Goal: Information Seeking & Learning: Learn about a topic

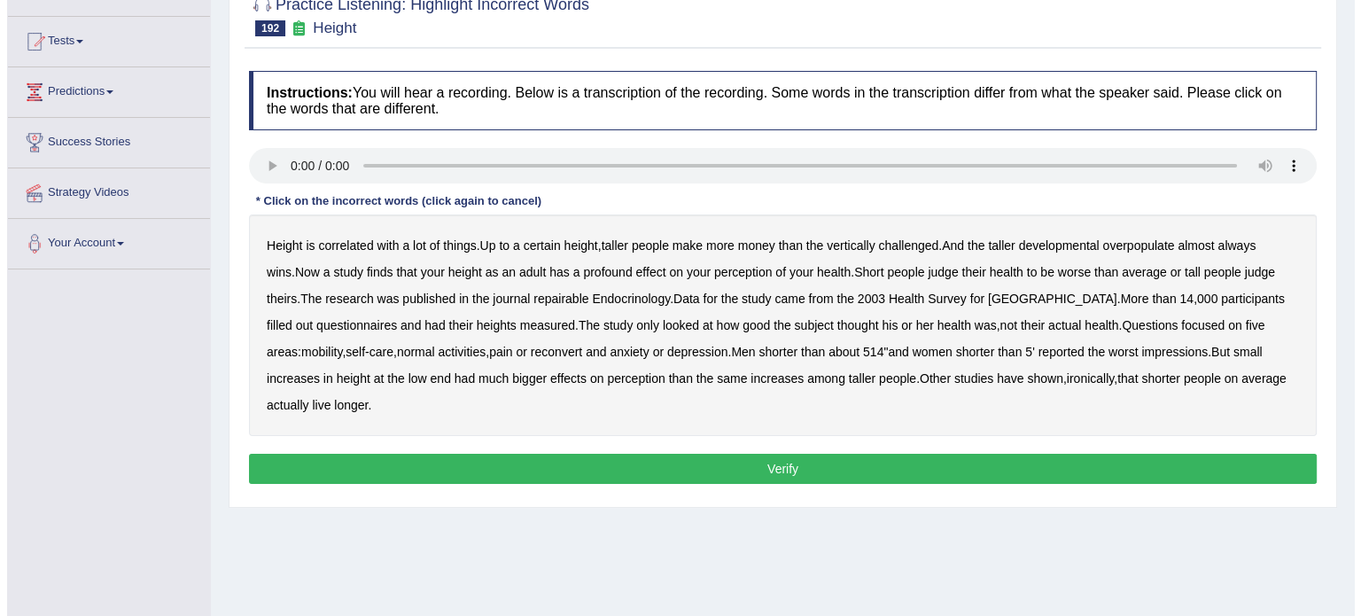
scroll to position [177, 0]
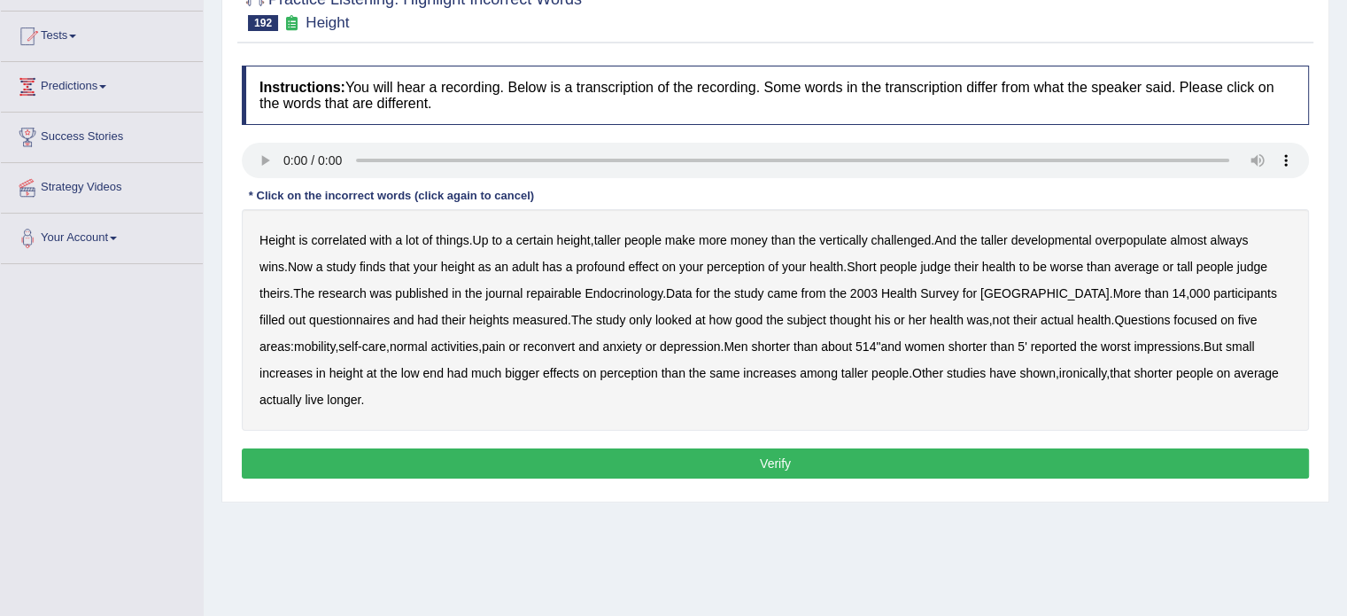
click at [726, 240] on b "more" at bounding box center [713, 240] width 28 height 14
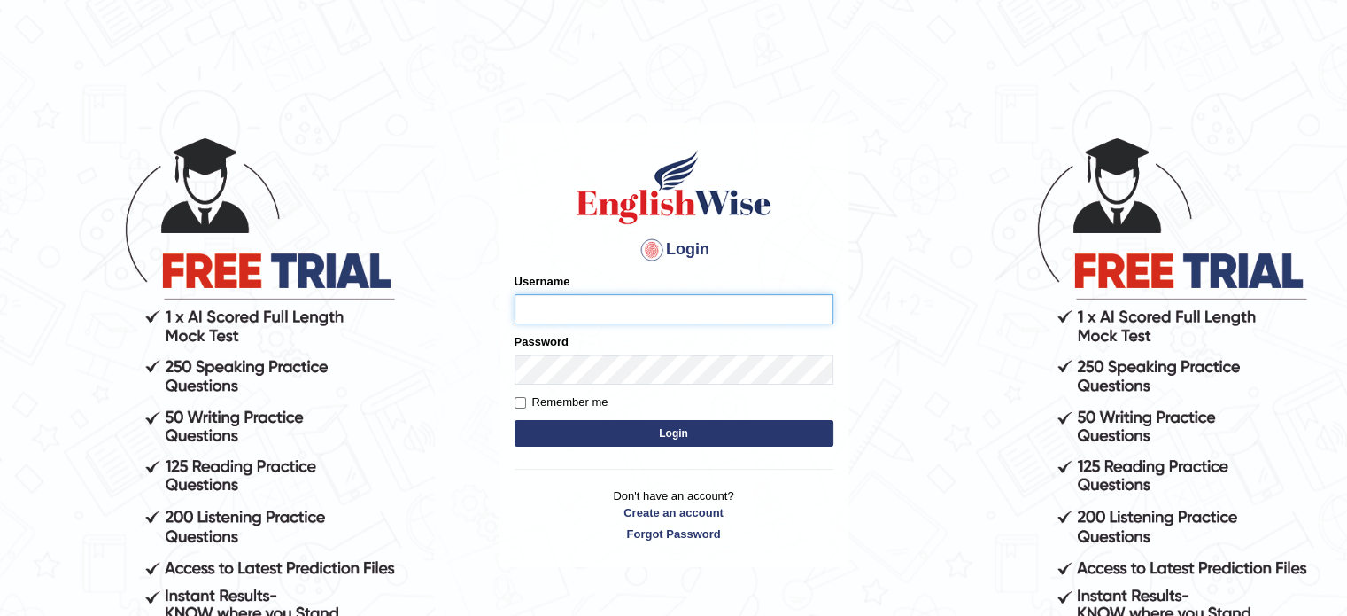
type input "Badmaarag"
click at [1202, 35] on html "Login Please fix the following errors: Username Badmaarag Password Remember me …" at bounding box center [673, 308] width 1347 height 616
type input "Badmaarag"
click at [655, 428] on button "Login" at bounding box center [674, 433] width 319 height 27
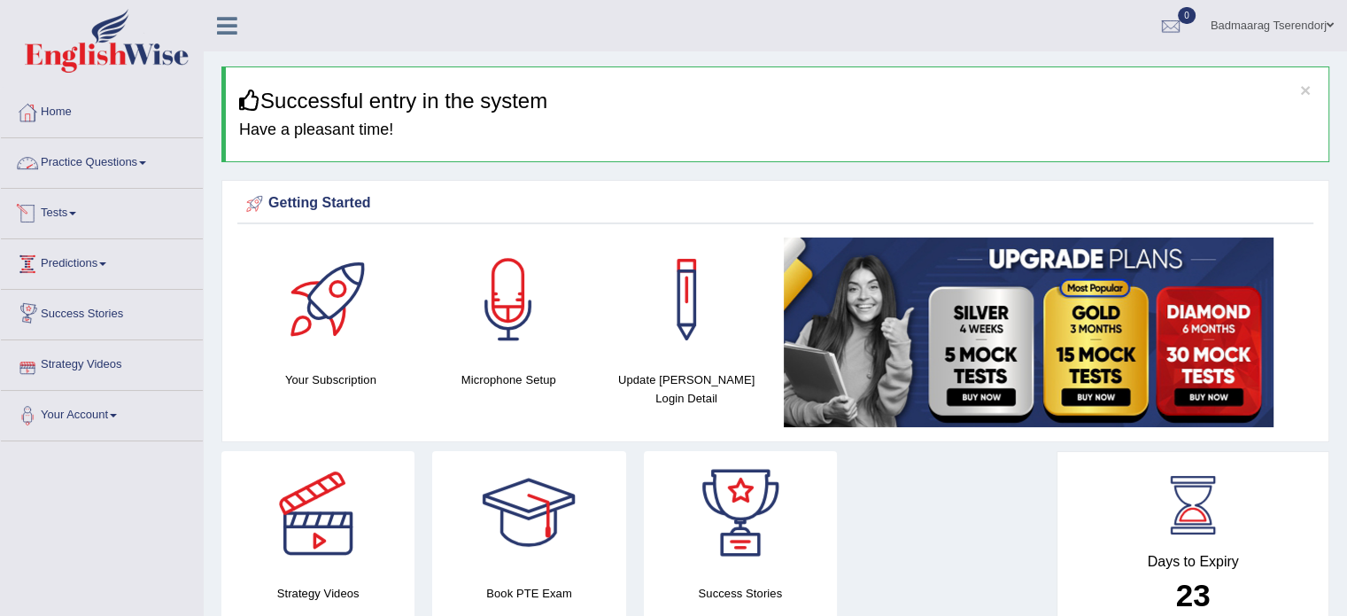
click at [132, 159] on link "Practice Questions" at bounding box center [102, 160] width 202 height 44
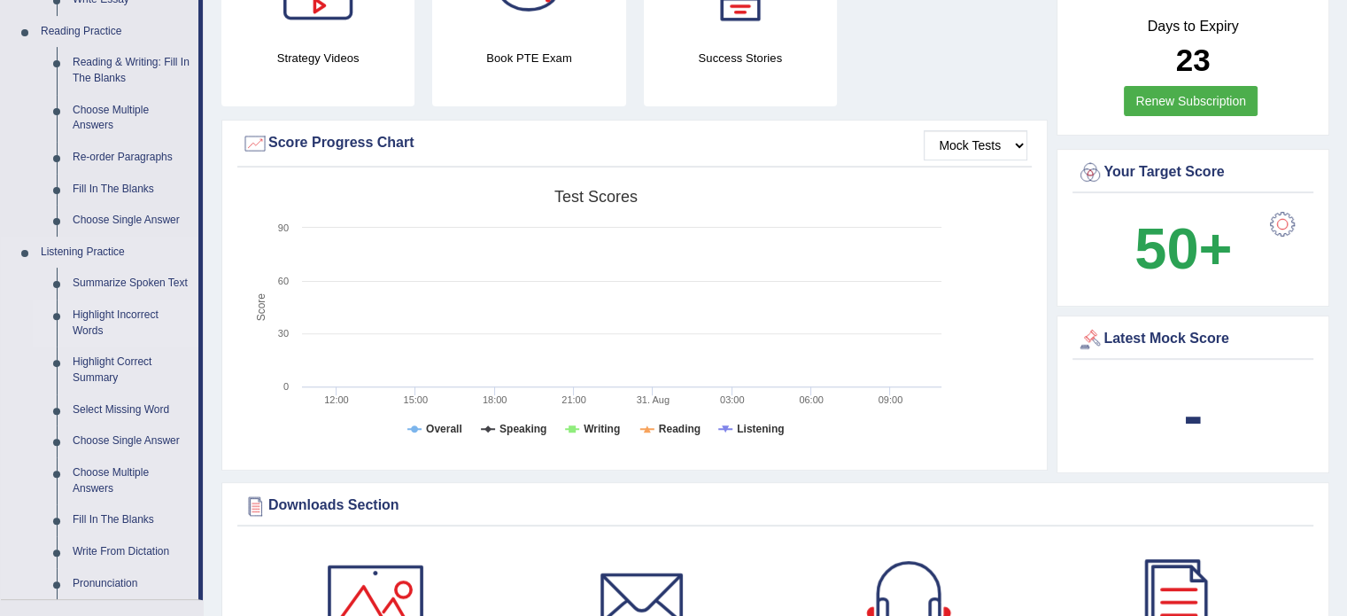
scroll to position [531, 0]
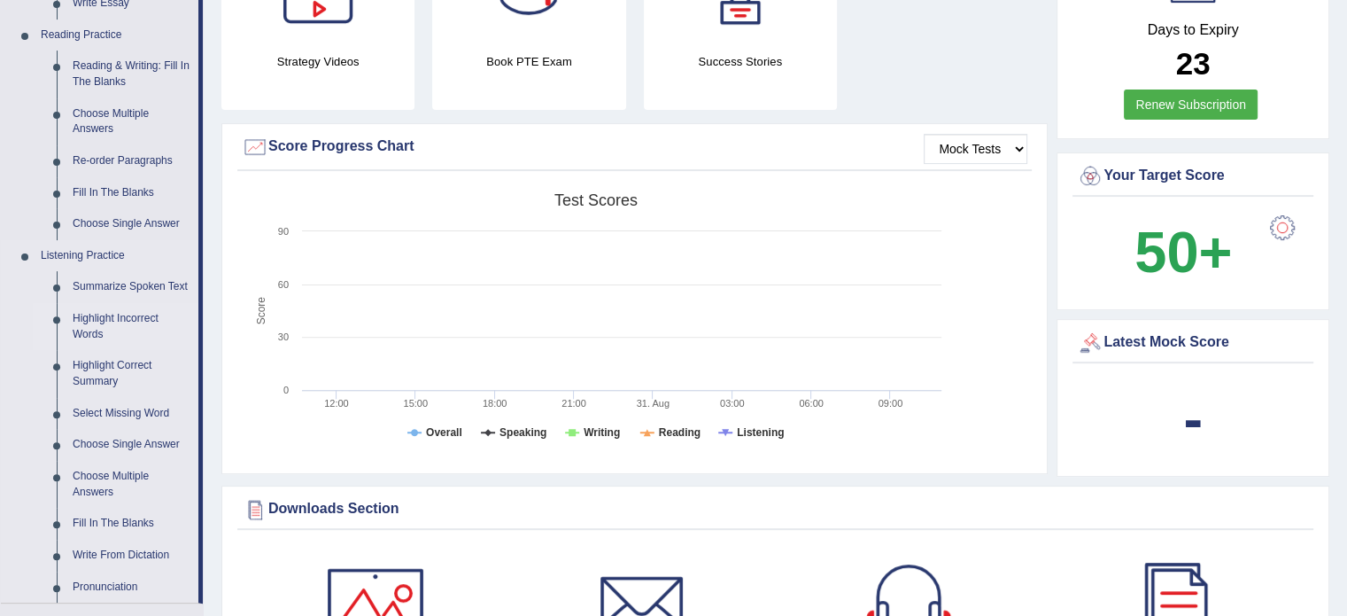
click at [131, 316] on link "Highlight Incorrect Words" at bounding box center [132, 326] width 134 height 47
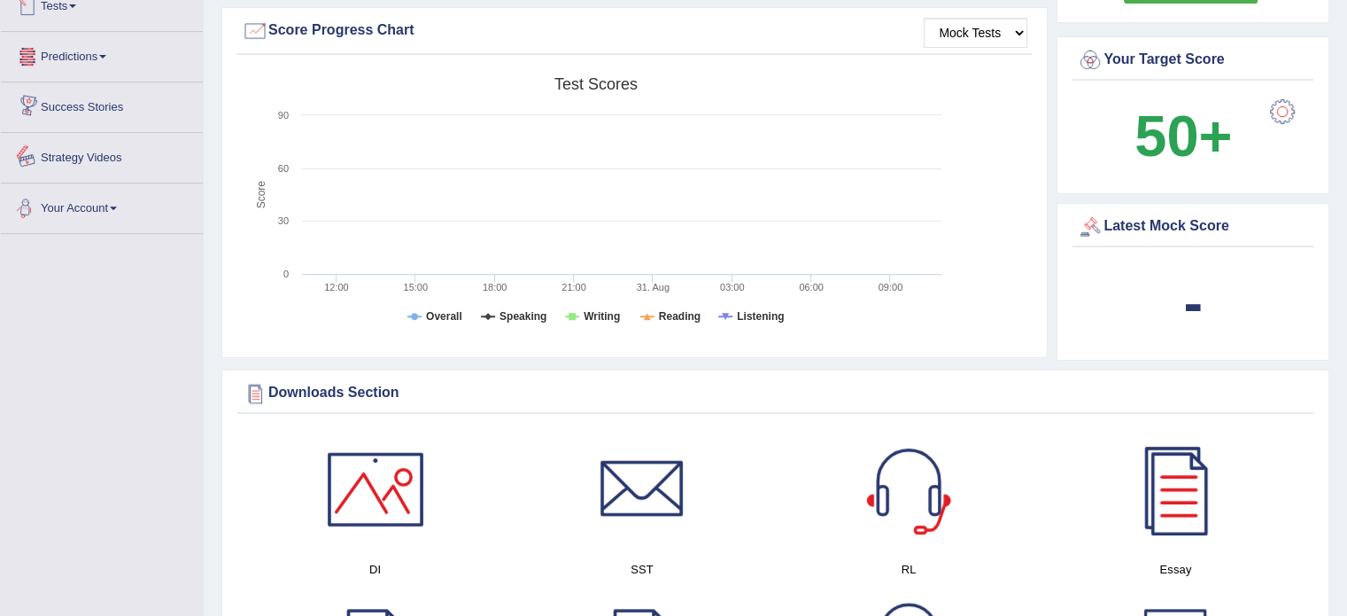
scroll to position [1157, 0]
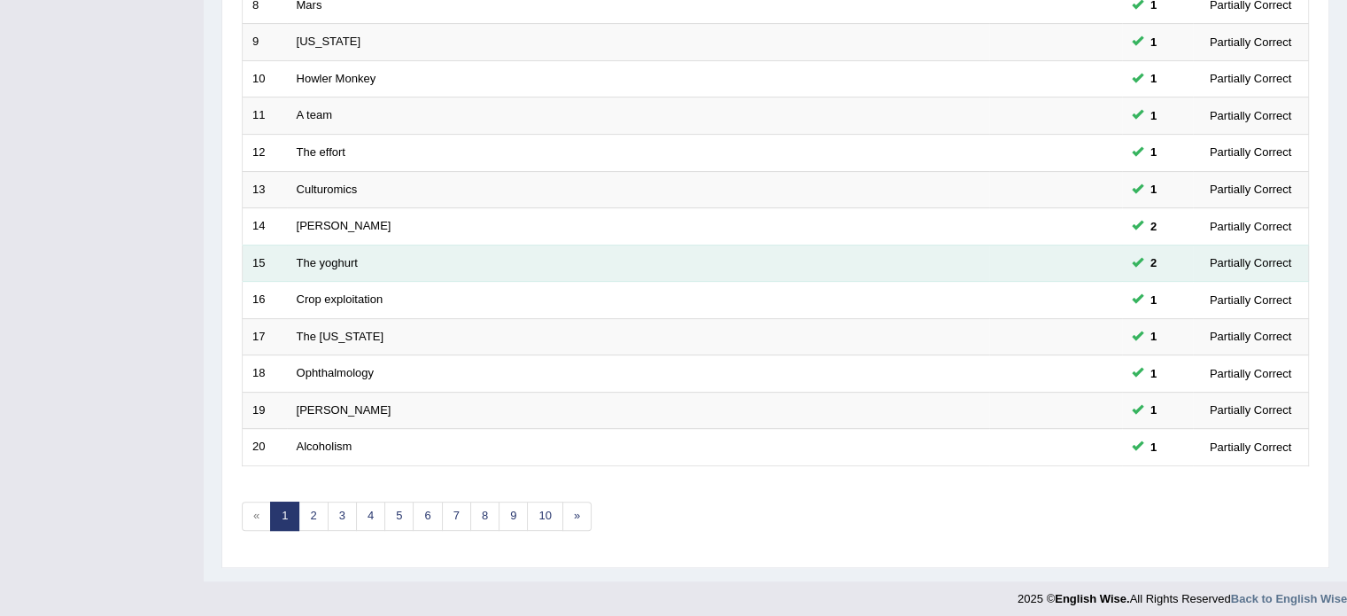
scroll to position [552, 0]
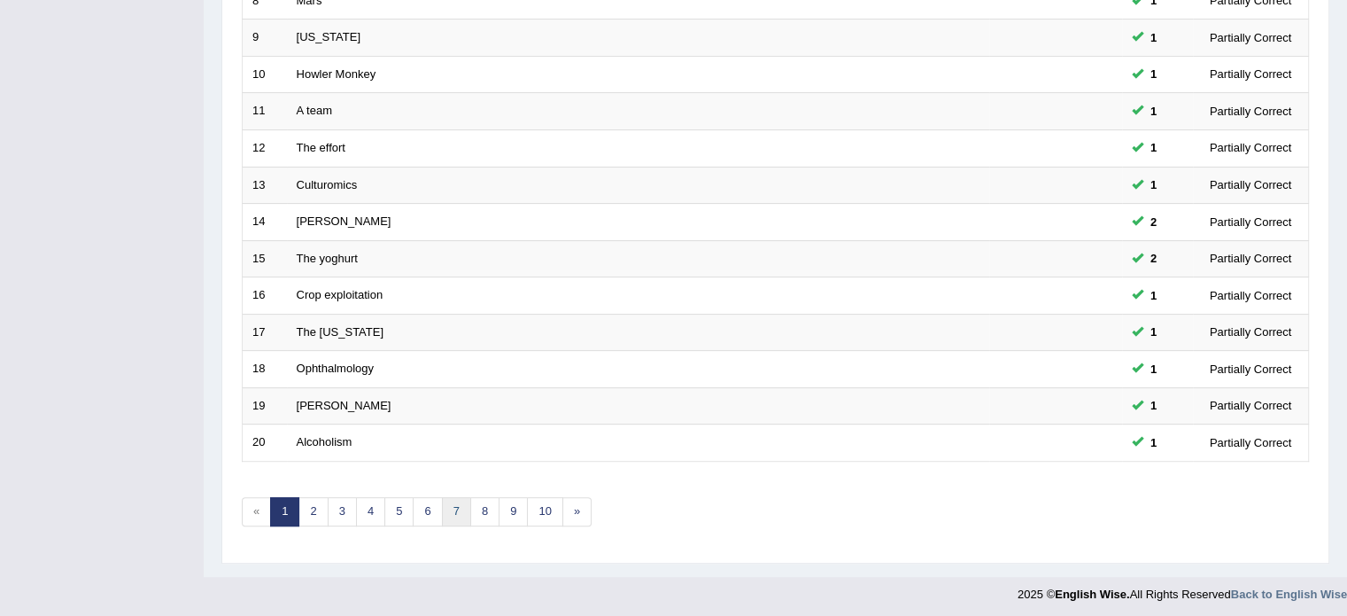
click at [452, 511] on link "7" at bounding box center [456, 511] width 29 height 29
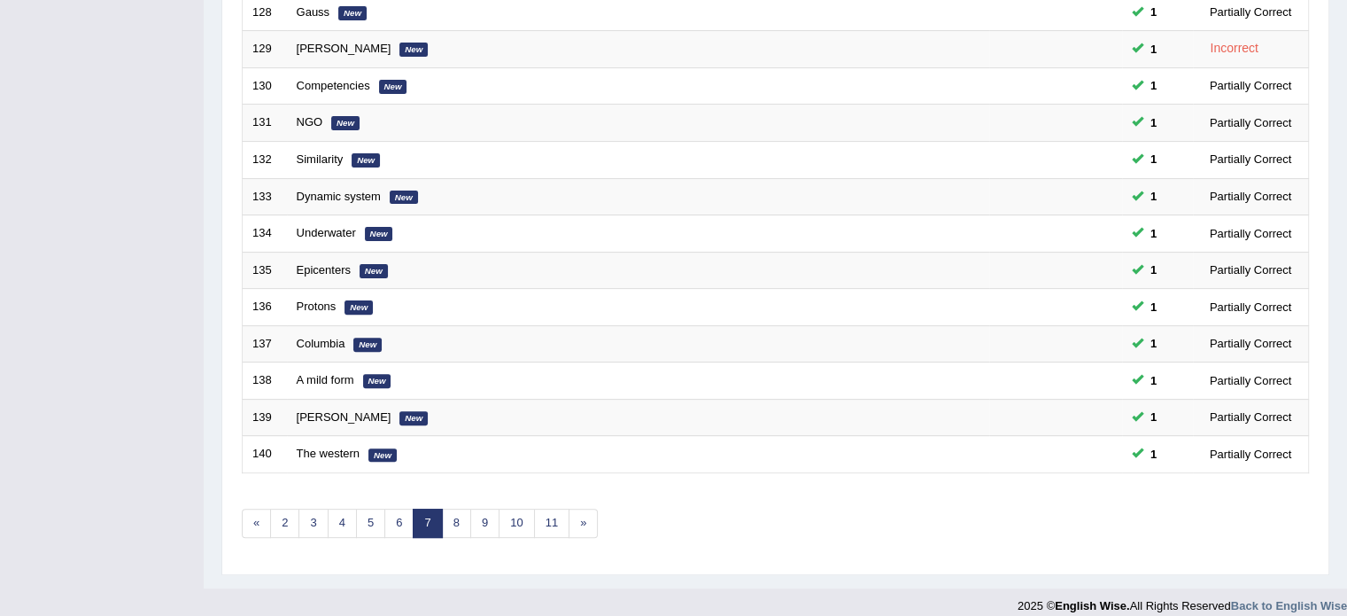
scroll to position [552, 0]
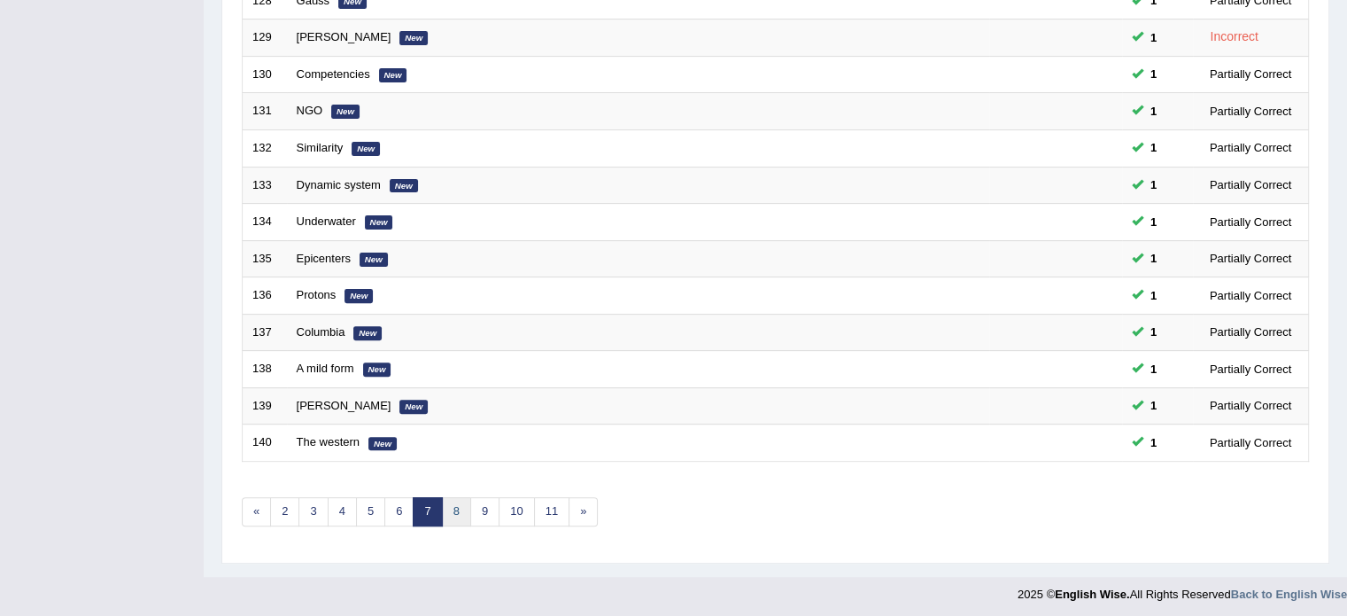
click at [460, 512] on link "8" at bounding box center [456, 511] width 29 height 29
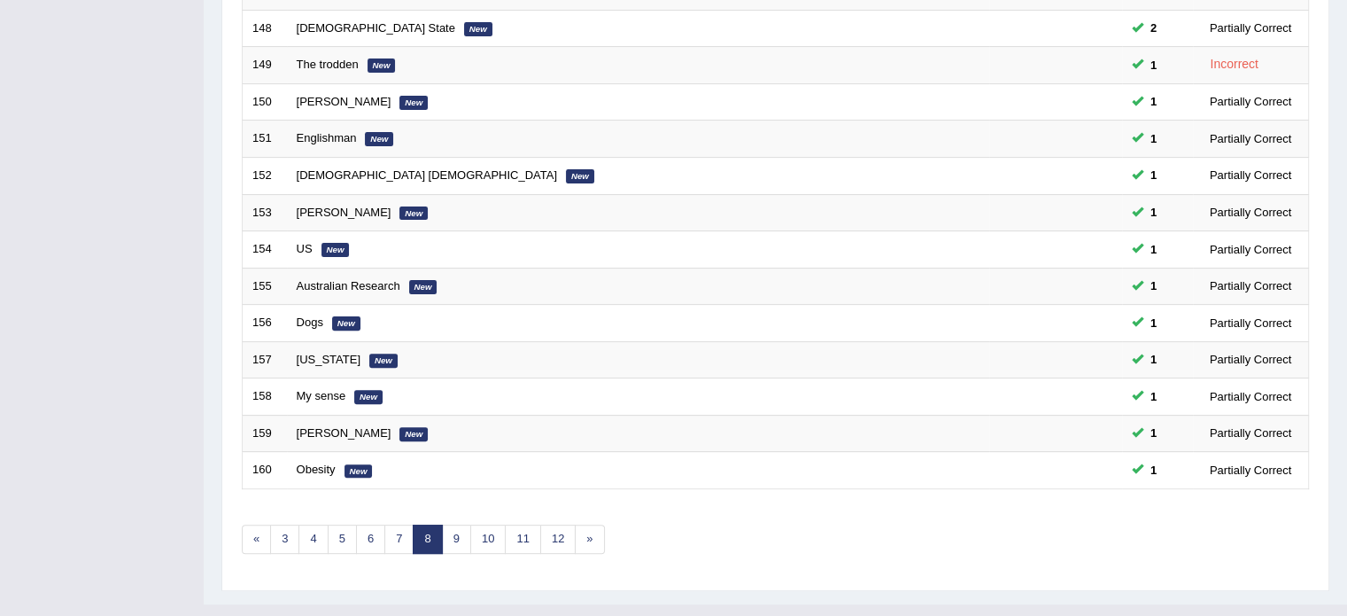
scroll to position [531, 0]
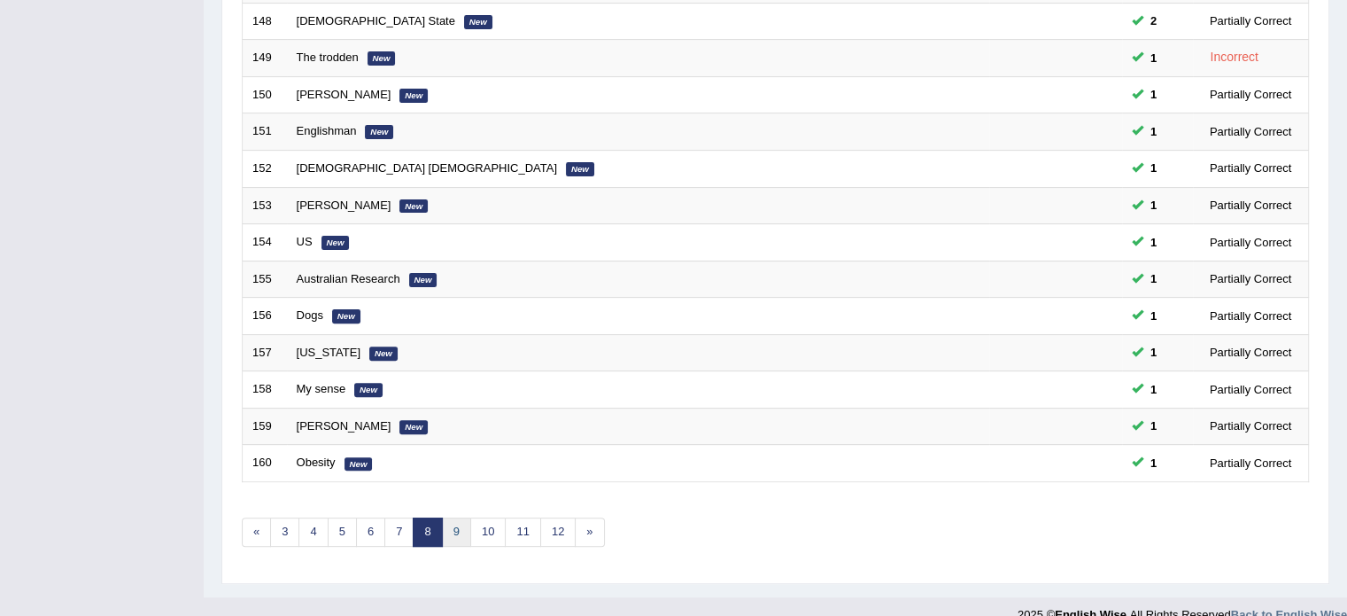
click at [461, 529] on link "9" at bounding box center [456, 531] width 29 height 29
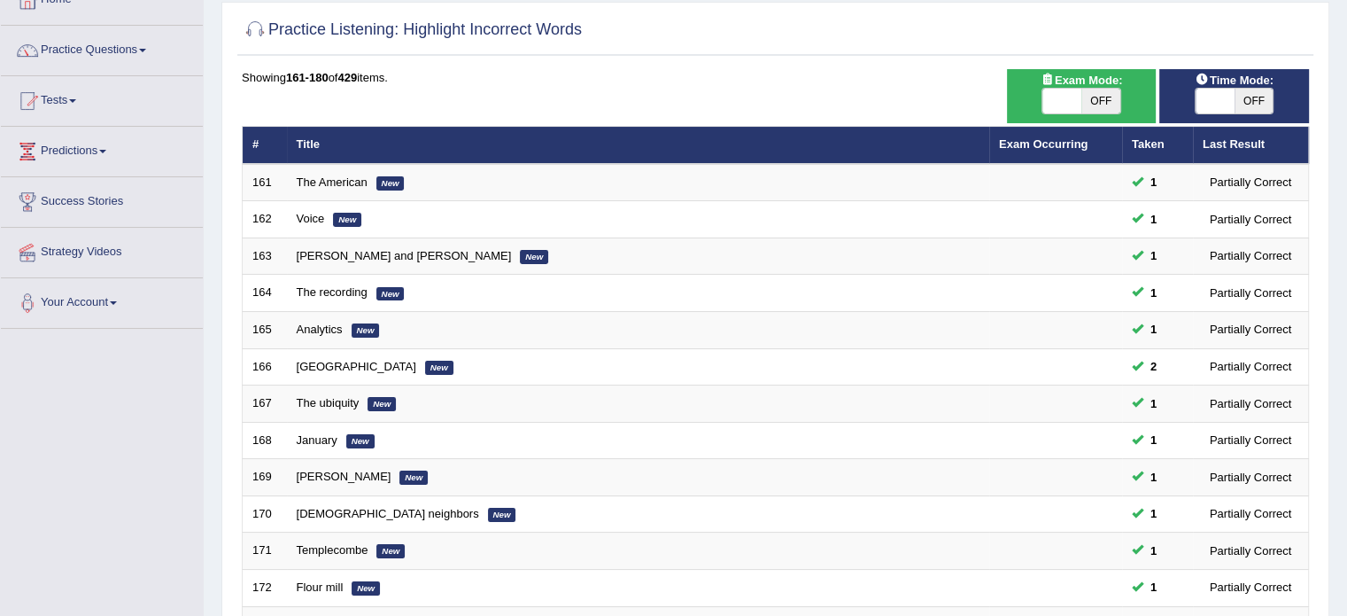
scroll to position [552, 0]
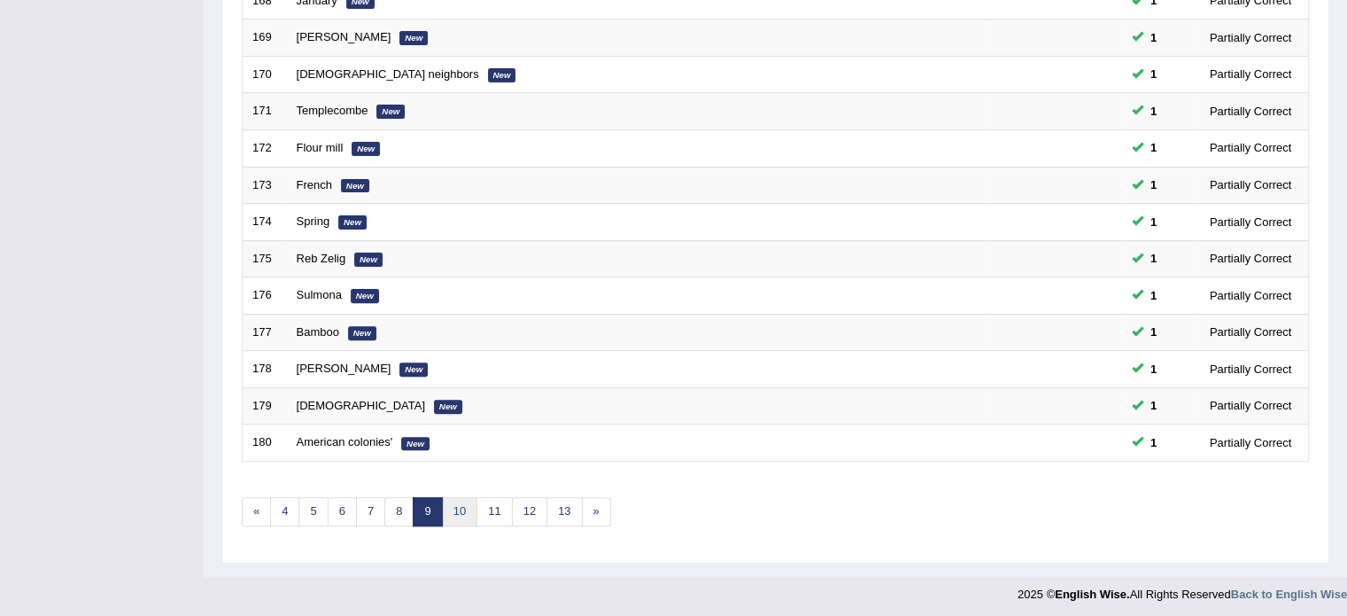
click at [469, 505] on link "10" at bounding box center [459, 511] width 35 height 29
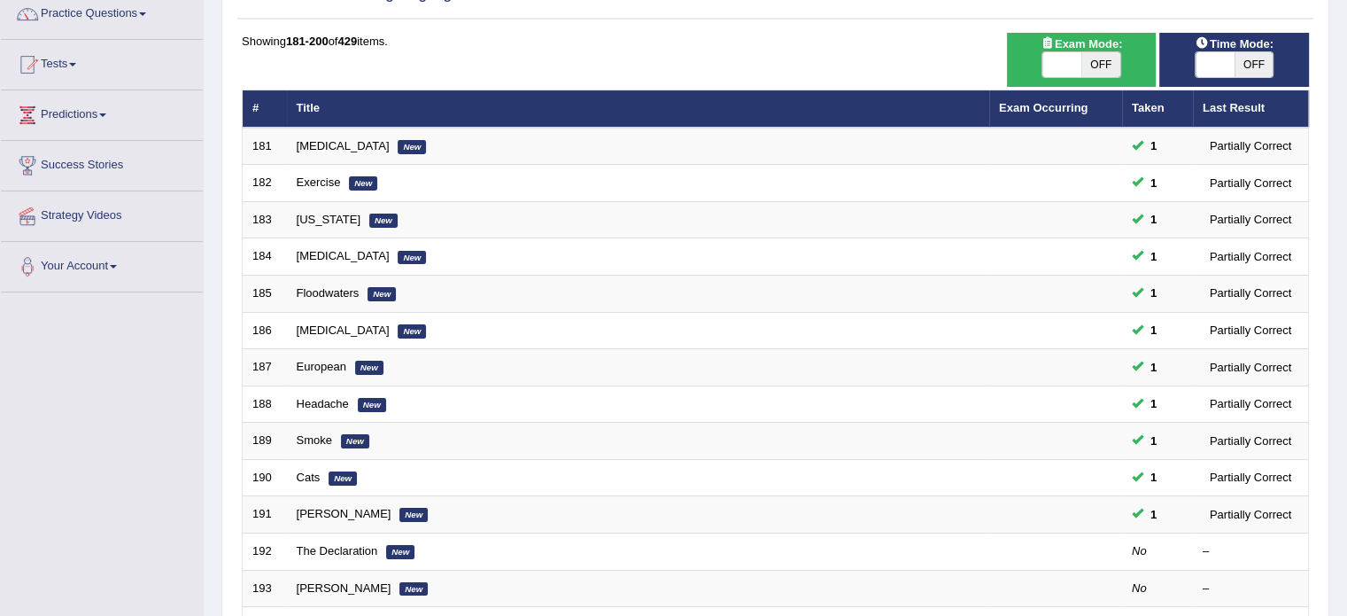
scroll to position [443, 0]
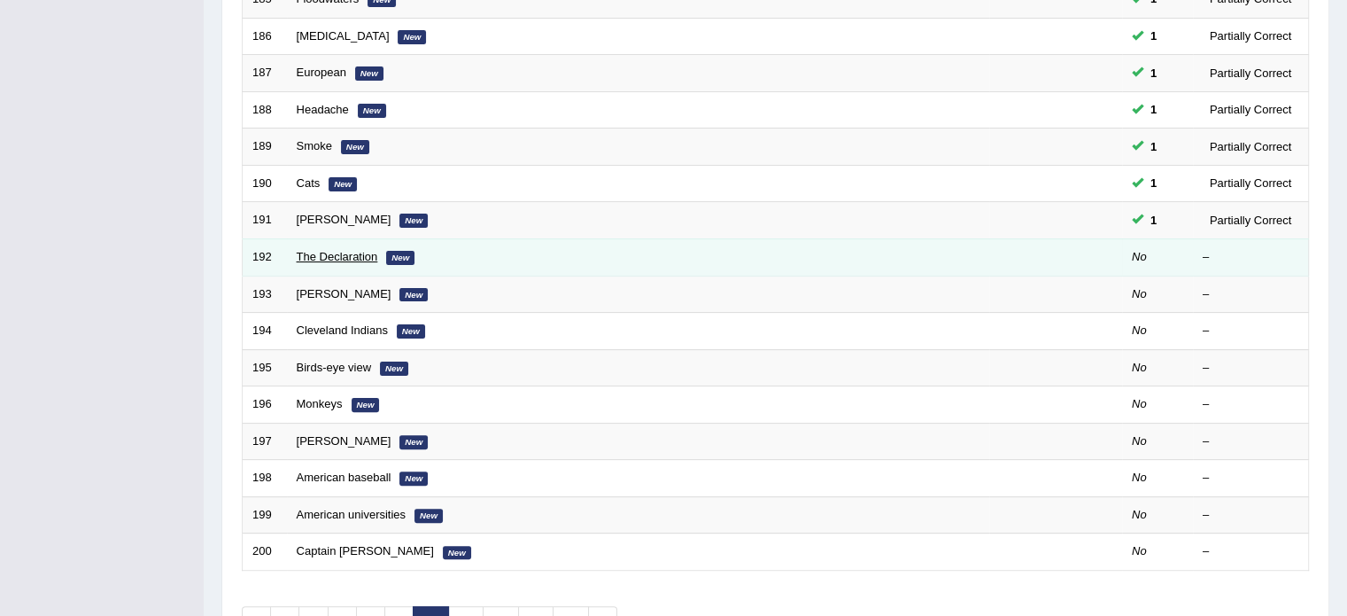
click at [328, 251] on link "The Declaration" at bounding box center [337, 256] width 81 height 13
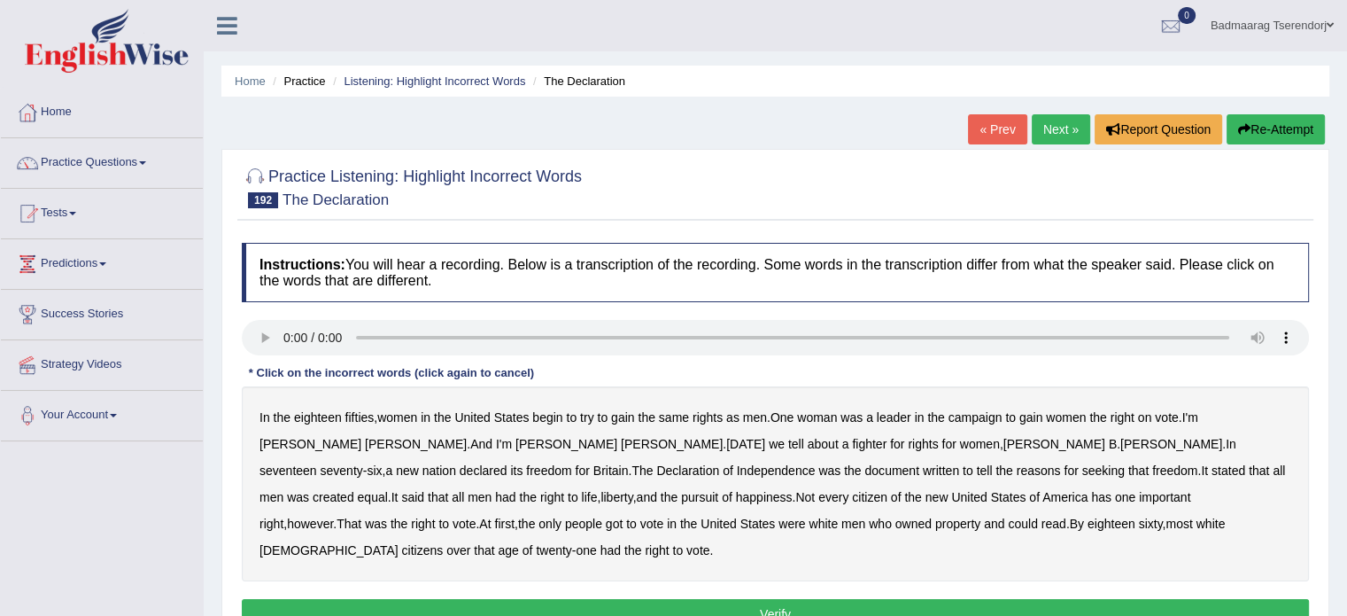
click at [467, 437] on b "[PERSON_NAME]" at bounding box center [416, 444] width 102 height 14
click at [1029, 495] on b "of" at bounding box center [1034, 497] width 11 height 14
click at [733, 463] on b "of" at bounding box center [728, 470] width 11 height 14
